Goal: Find specific page/section: Find specific page/section

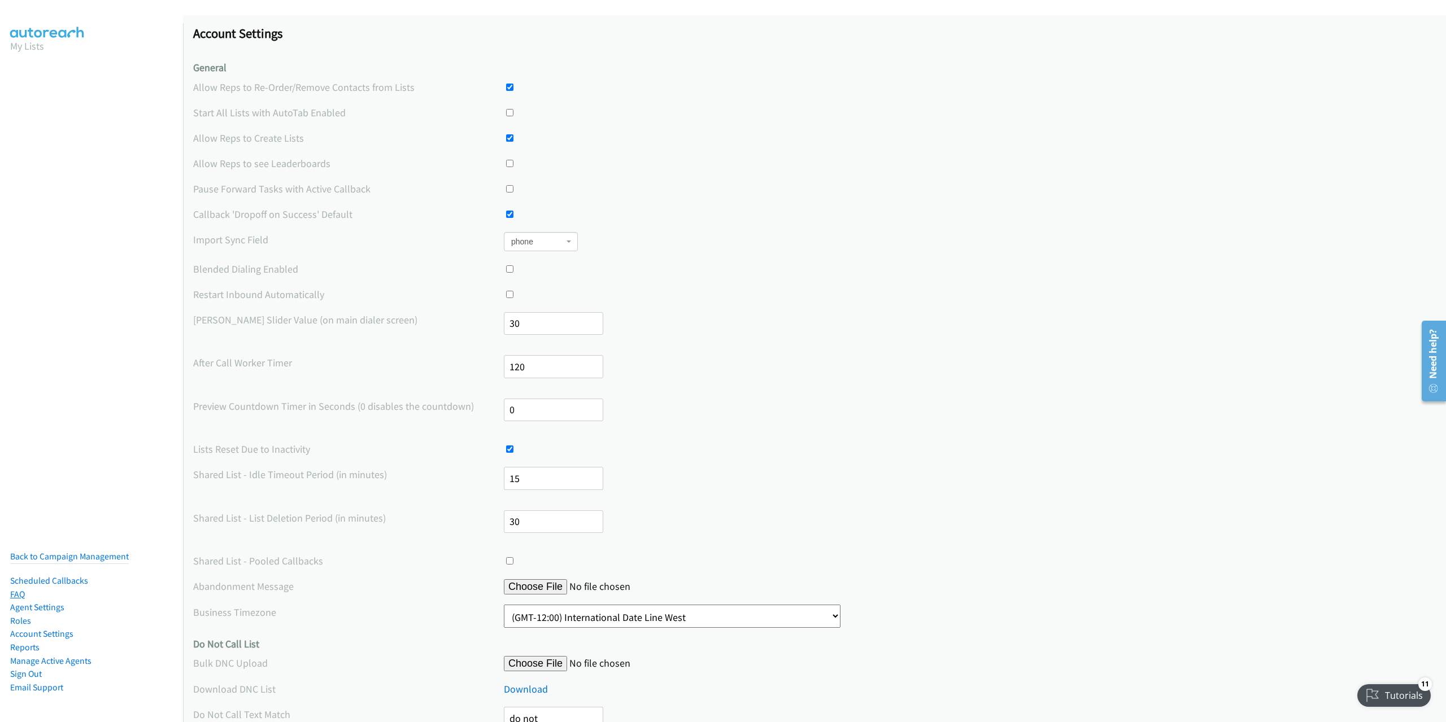
click at [18, 589] on link "FAQ" at bounding box center [17, 594] width 15 height 11
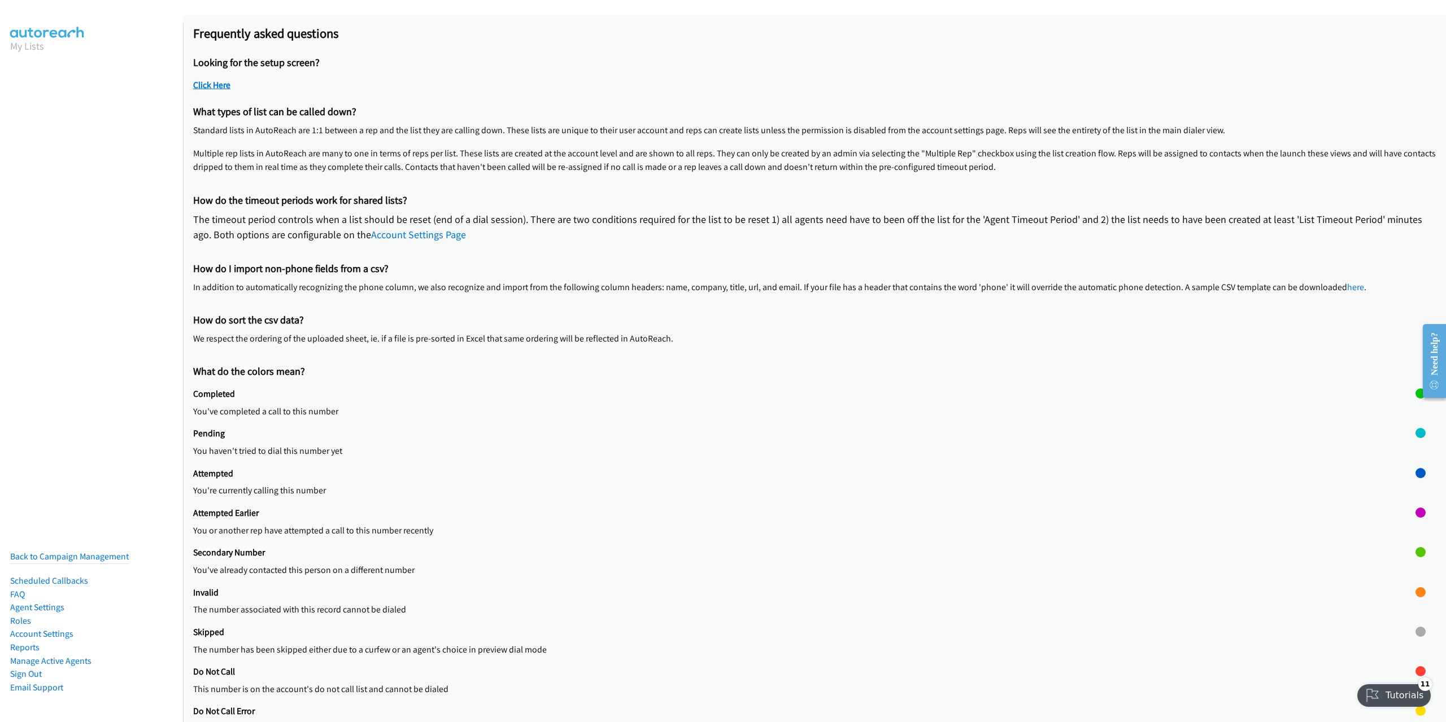
click at [207, 85] on link "Click Here" at bounding box center [211, 85] width 37 height 11
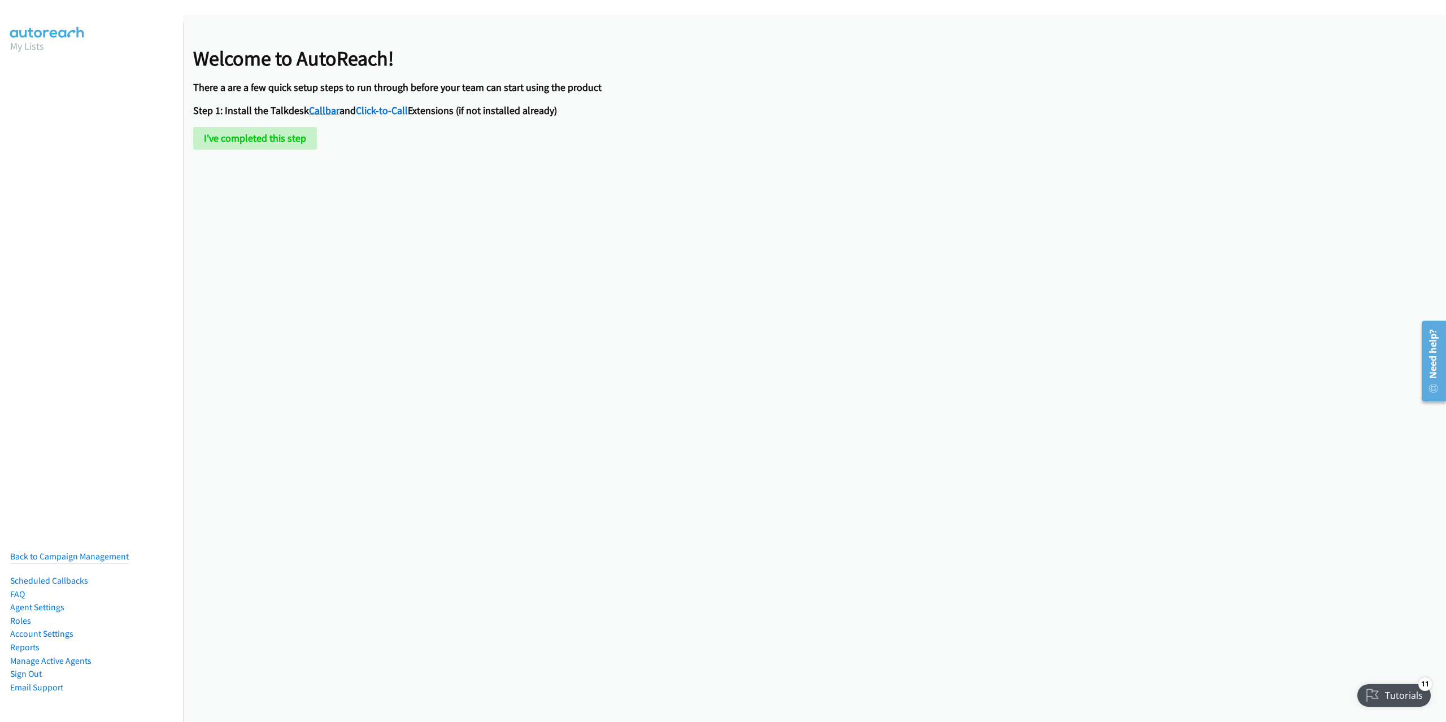
click at [316, 111] on link "Callbar" at bounding box center [324, 110] width 30 height 13
click at [379, 109] on link "Click-to-Call" at bounding box center [382, 110] width 52 height 13
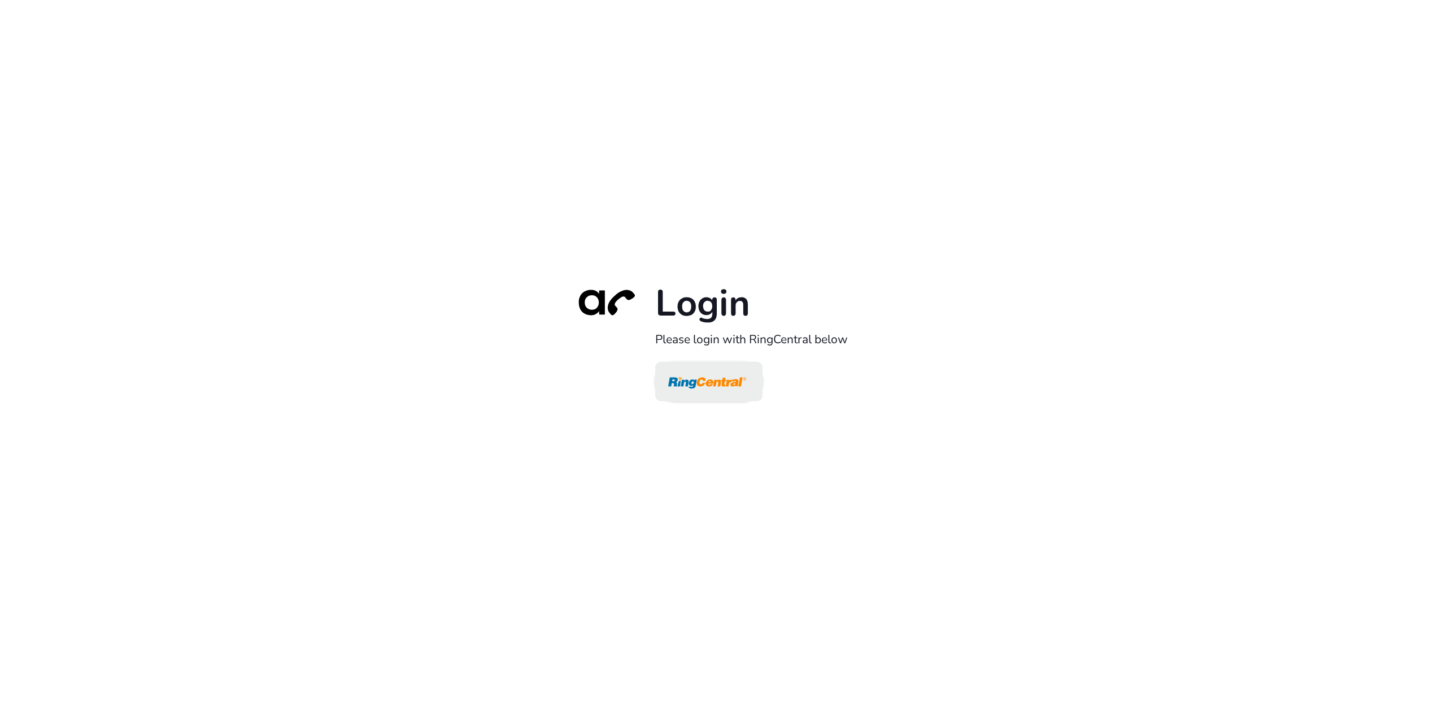
click at [697, 381] on img at bounding box center [707, 382] width 78 height 37
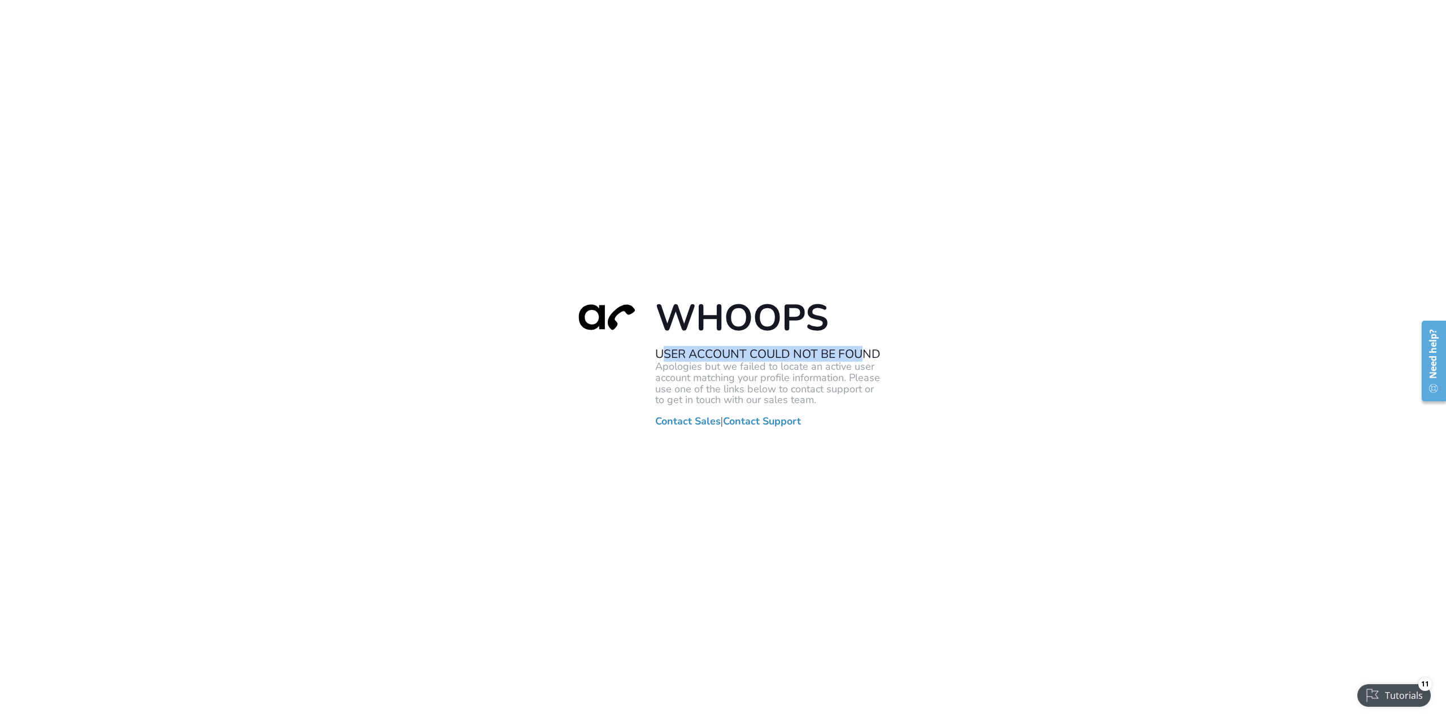
drag, startPoint x: 661, startPoint y: 356, endPoint x: 860, endPoint y: 348, distance: 198.4
click at [860, 348] on h2 "User Account Could Not Be Found" at bounding box center [768, 354] width 226 height 15
drag, startPoint x: 656, startPoint y: 367, endPoint x: 786, endPoint y: 400, distance: 133.4
click at [786, 400] on p "Apologies but we failed to locate an active user account matching your profile …" at bounding box center [768, 383] width 226 height 45
click at [684, 421] on link "Contact Sales" at bounding box center [688, 421] width 66 height 11
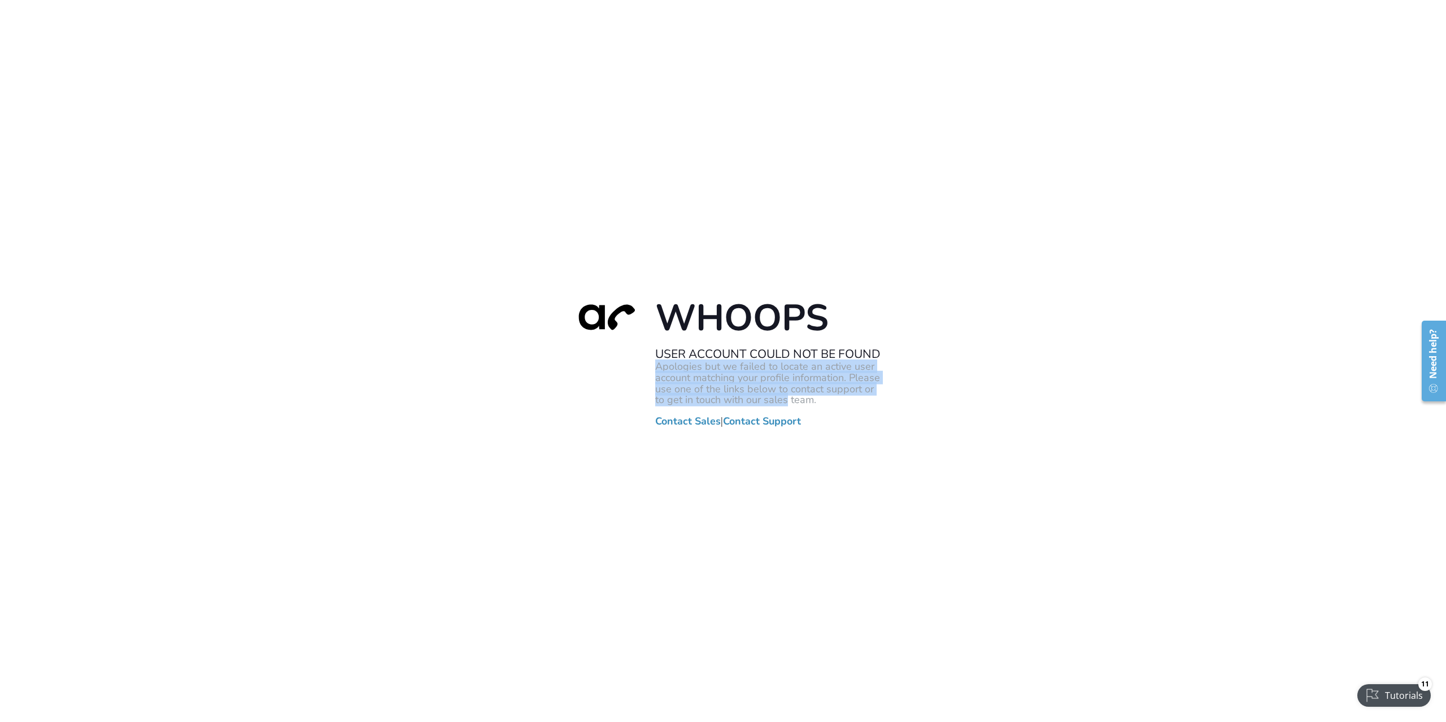
click at [684, 419] on link "Contact Sales" at bounding box center [688, 421] width 66 height 11
click at [765, 421] on link "Contact Support" at bounding box center [762, 421] width 78 height 11
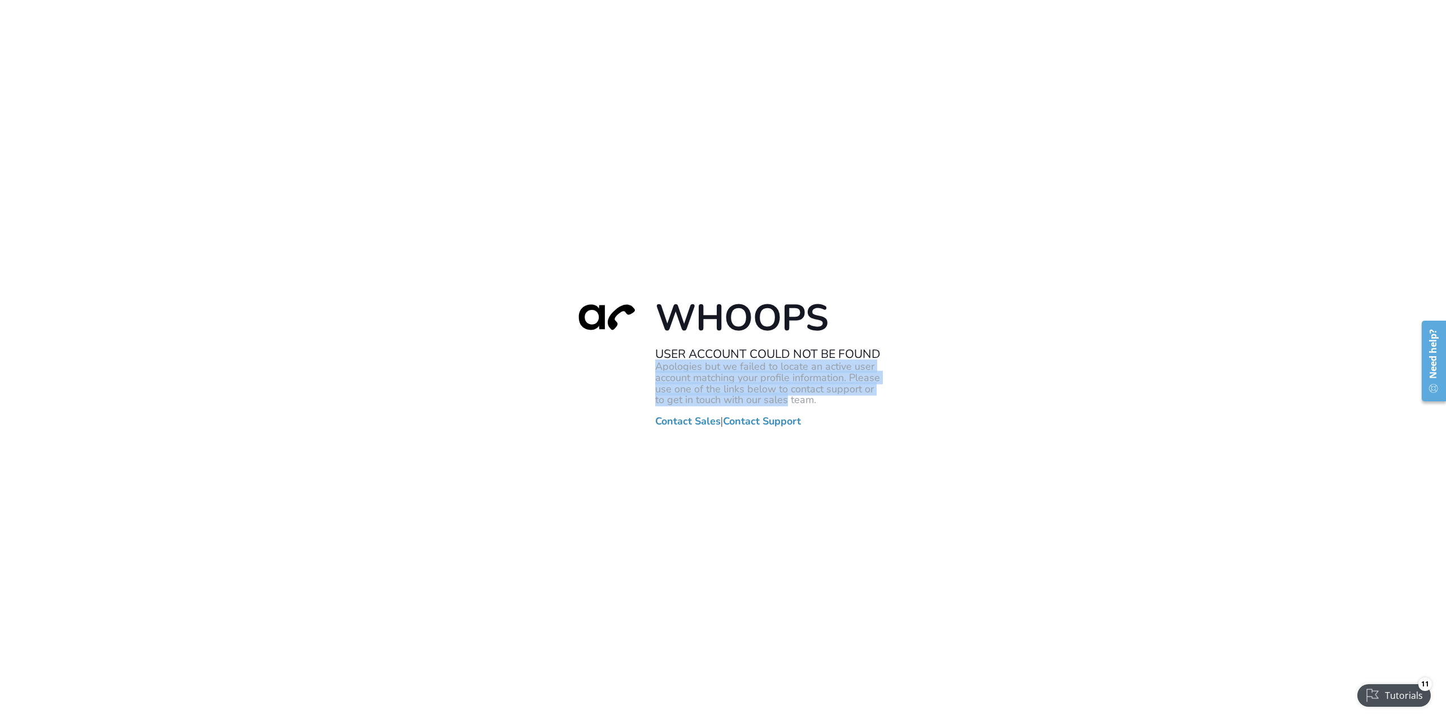
click at [686, 421] on link "Contact Sales" at bounding box center [688, 421] width 66 height 11
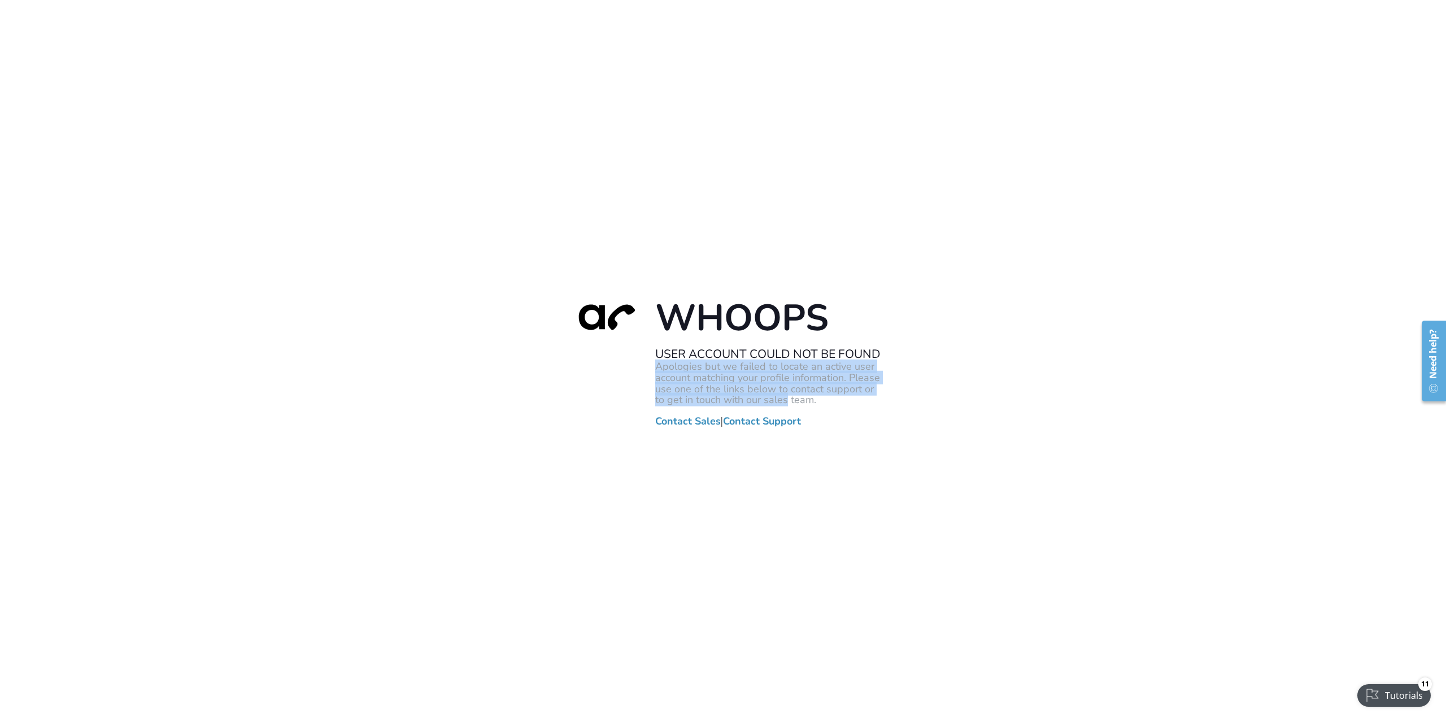
click at [686, 421] on link "Contact Sales" at bounding box center [688, 421] width 66 height 11
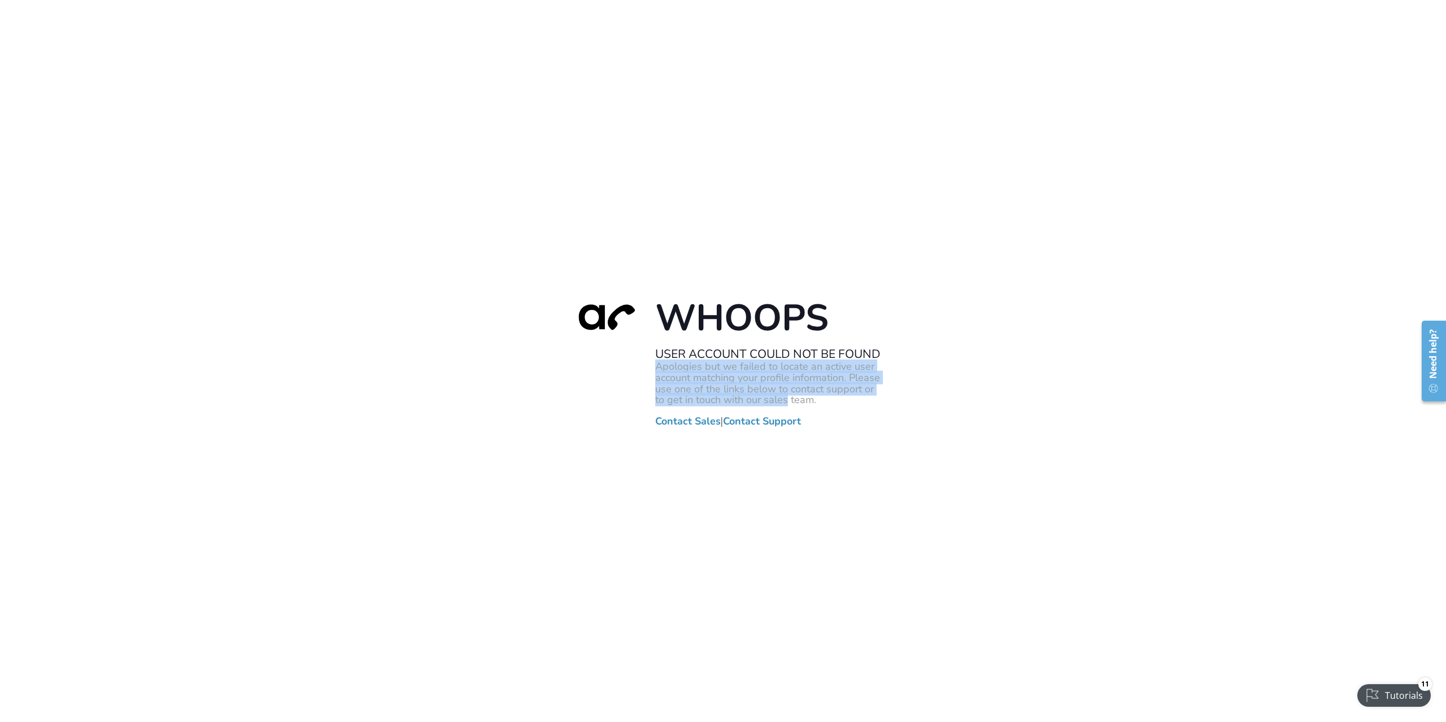
click at [686, 421] on link "Contact Sales" at bounding box center [688, 421] width 66 height 11
click at [1004, 214] on div "Whoops User Account Could Not Be Found Apologies but we failed to locate an act…" at bounding box center [723, 361] width 1446 height 722
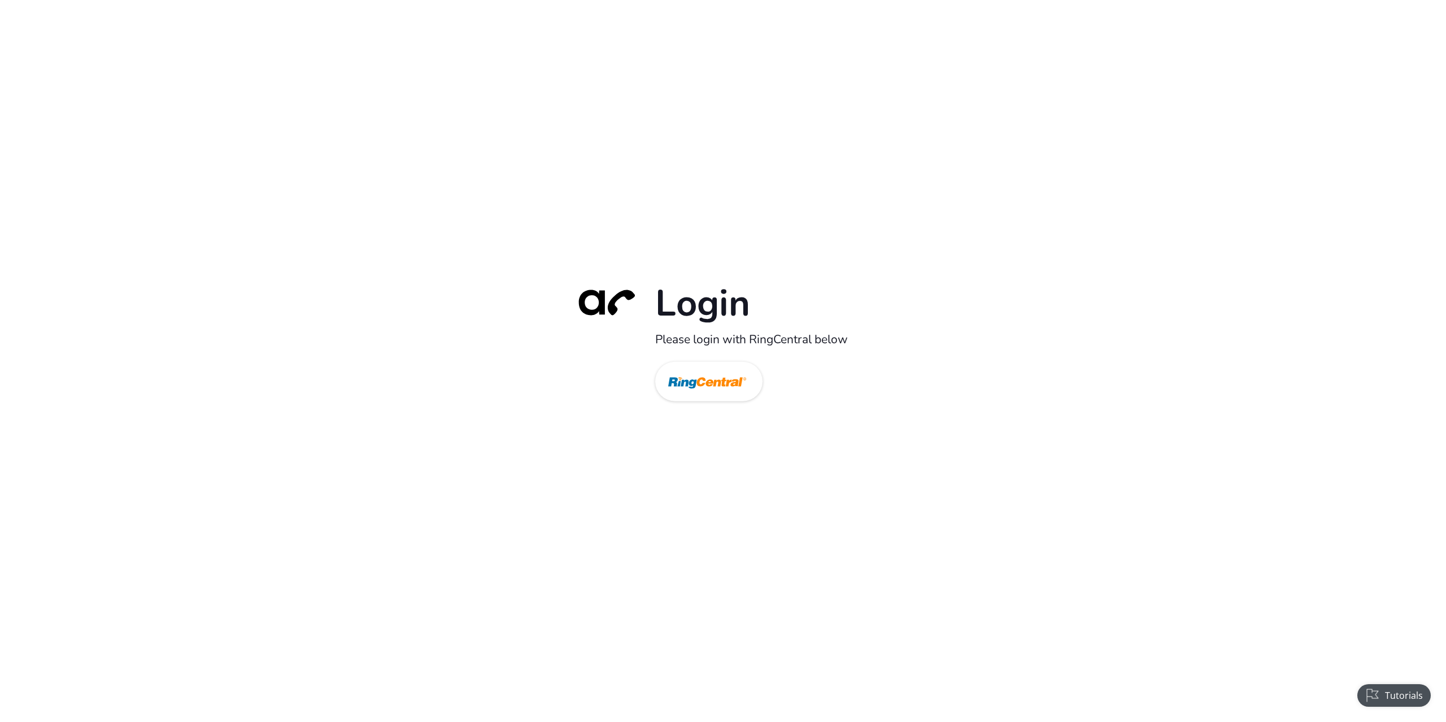
click at [725, 382] on img at bounding box center [707, 382] width 78 height 37
